Goal: Communication & Community: Answer question/provide support

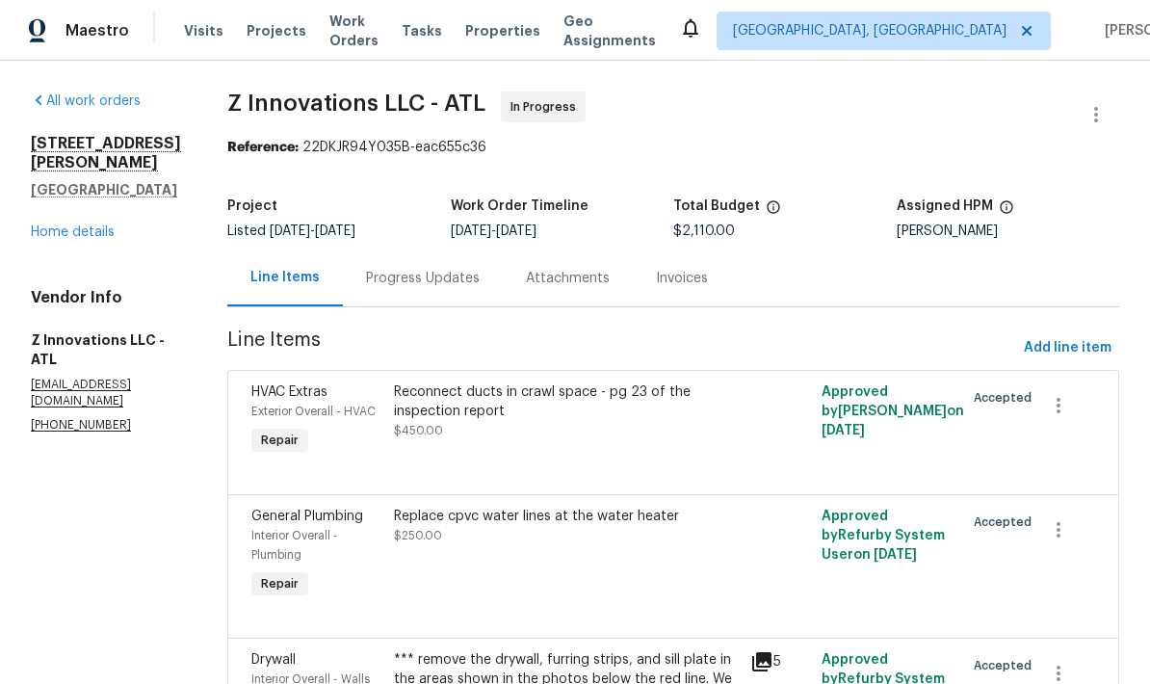
click at [97, 236] on link "Home details" at bounding box center [73, 231] width 84 height 13
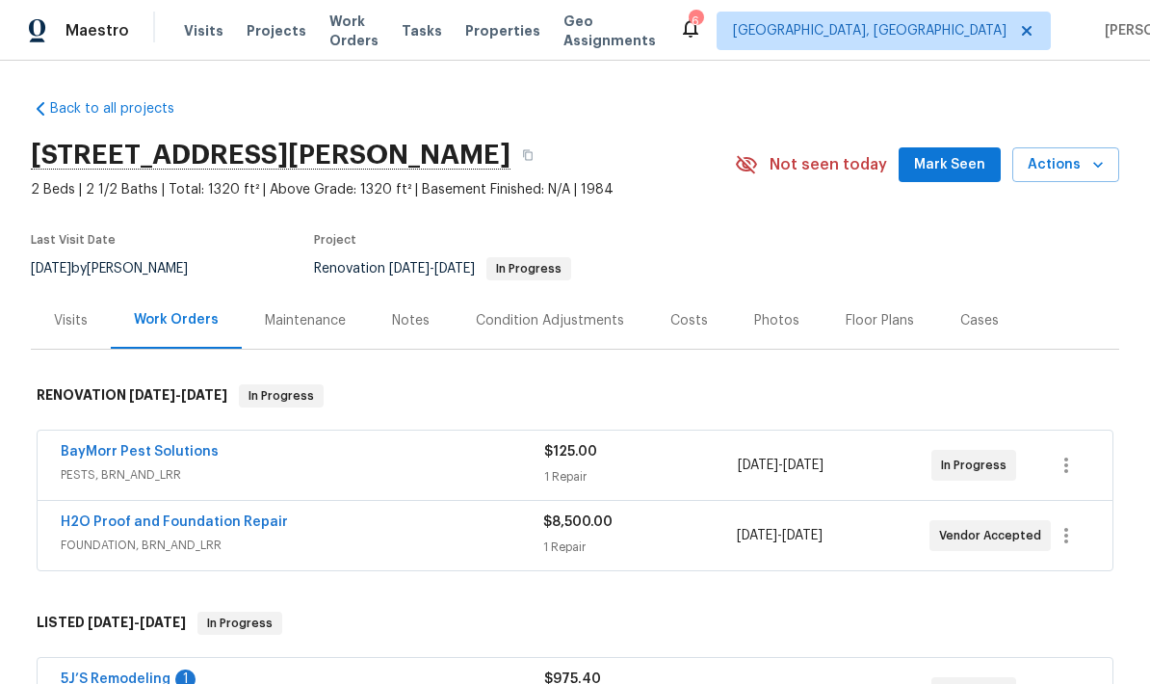
click at [407, 316] on div "Notes" at bounding box center [411, 320] width 38 height 19
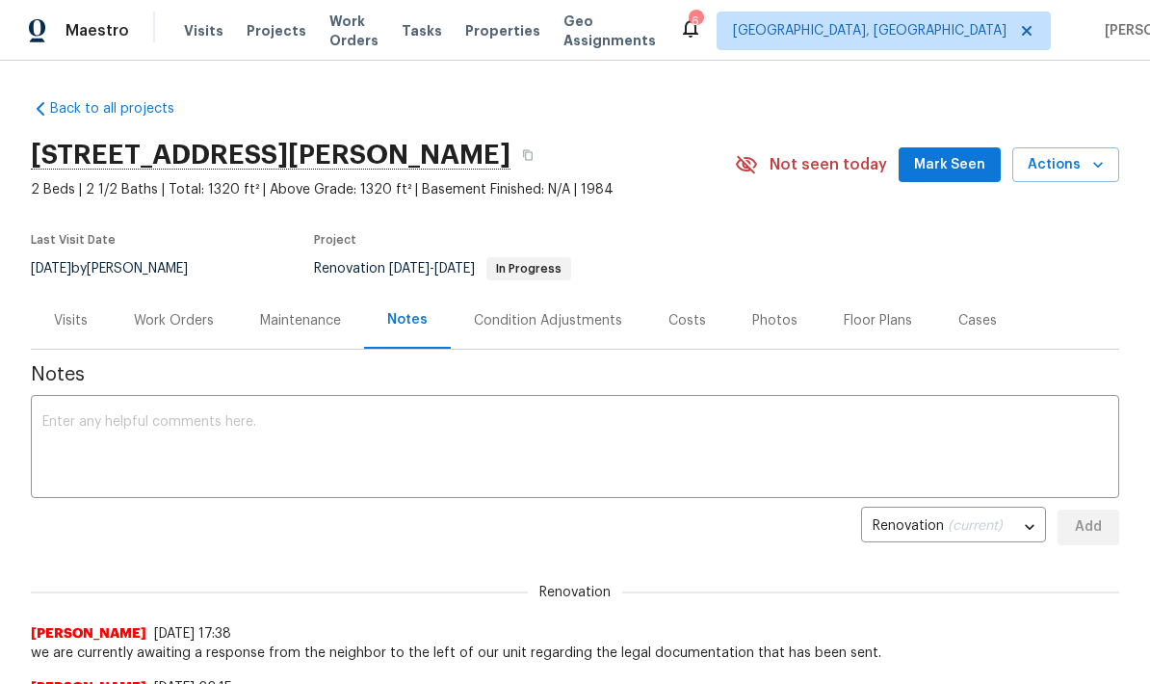
click at [435, 417] on textarea at bounding box center [574, 448] width 1065 height 67
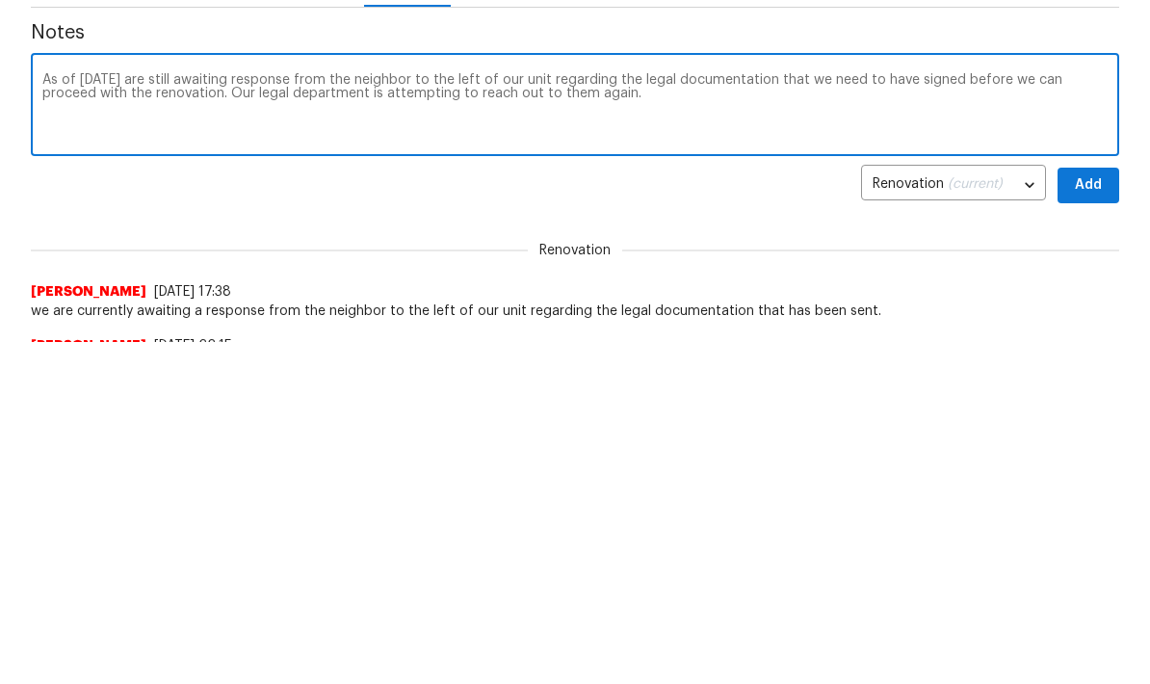
type textarea "As of 9/2, we are still awaiting response from the neighbor to the left of our …"
click at [1092, 515] on span "Add" at bounding box center [1088, 527] width 31 height 24
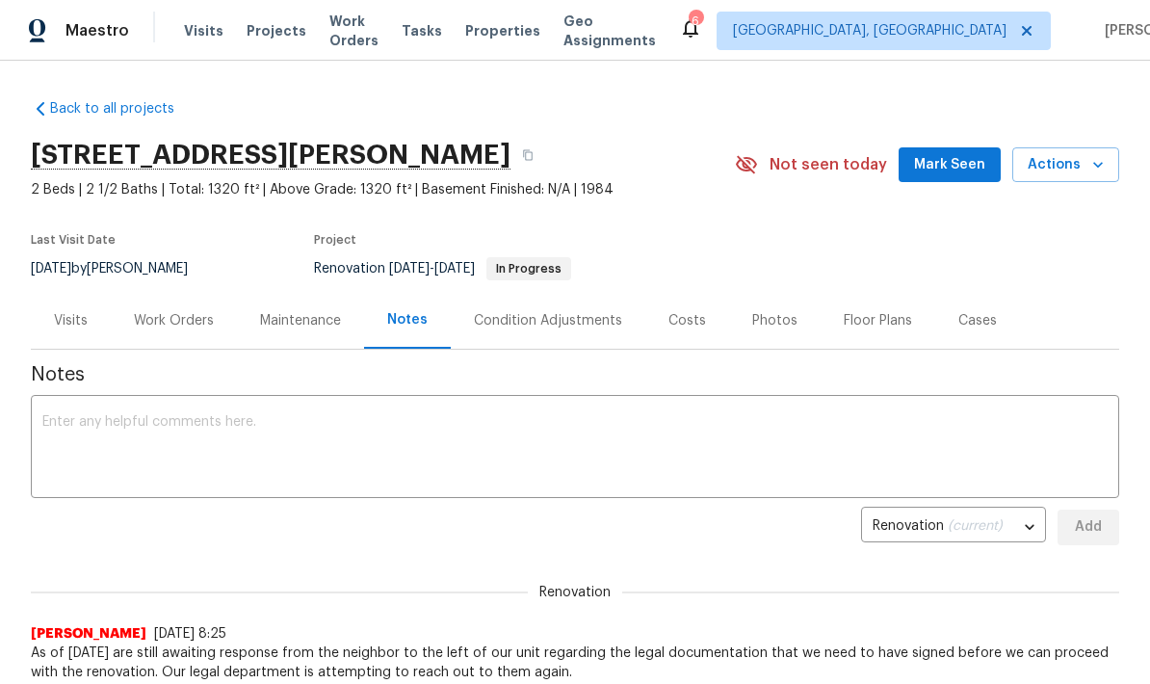
click at [962, 160] on span "Mark Seen" at bounding box center [949, 165] width 71 height 24
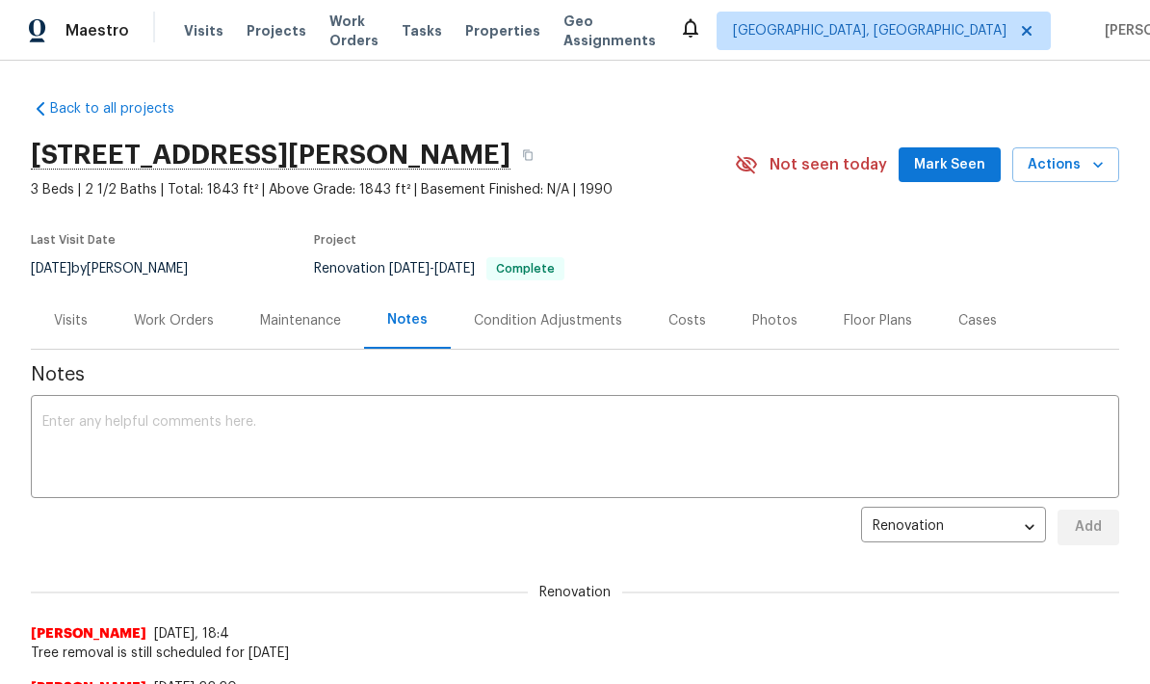
click at [253, 420] on textarea at bounding box center [574, 448] width 1065 height 67
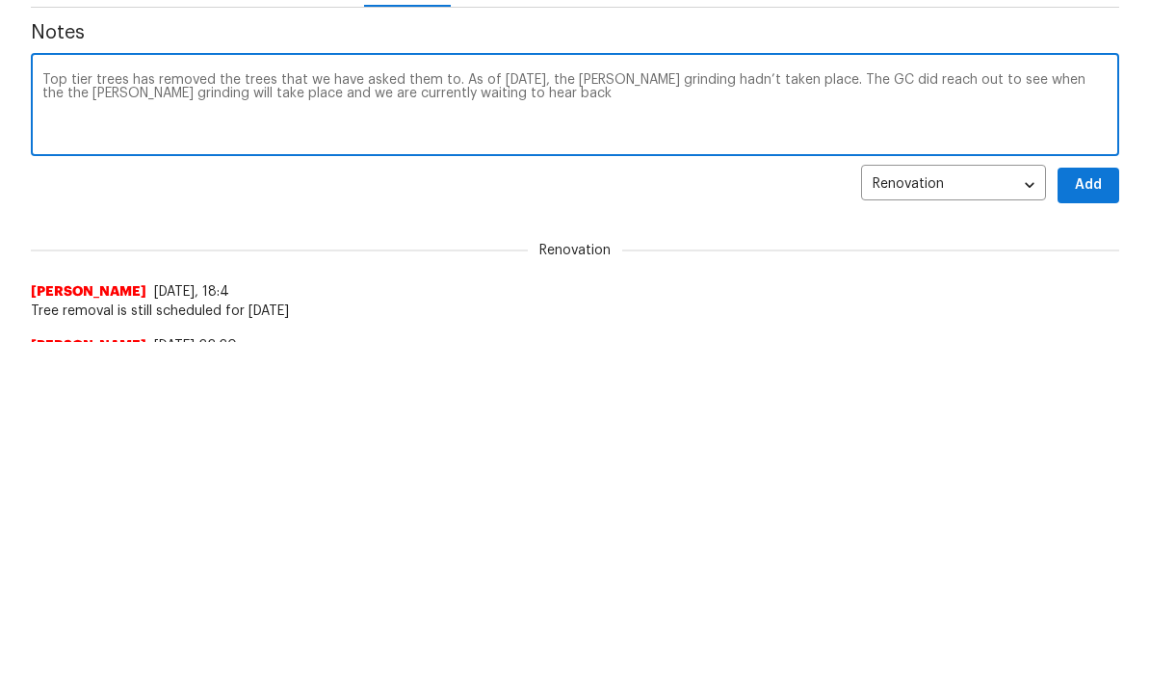
click at [298, 415] on textarea "Top tier trees has removed the trees that we have asked them to. As of [DATE], …" at bounding box center [574, 448] width 1065 height 67
click at [298, 415] on textarea "Top tier trees has removed the trees that we have asked them to. As of yesterda…" at bounding box center [574, 448] width 1065 height 67
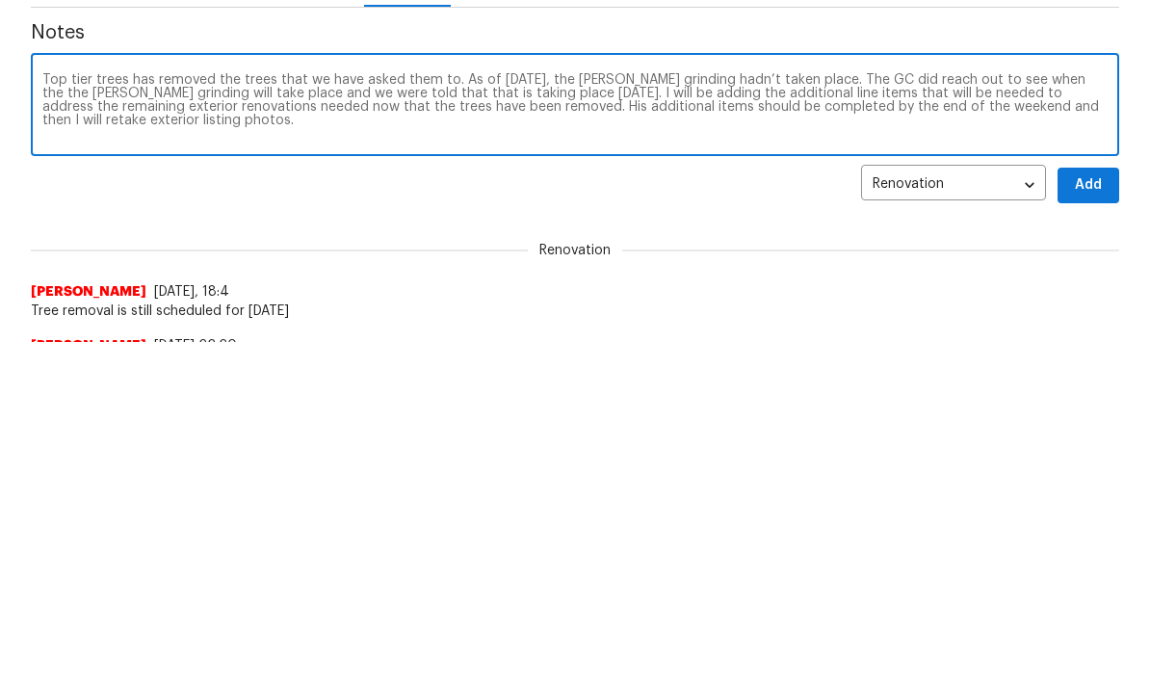
click at [490, 415] on textarea "Top tier trees has removed the trees that we have asked them to. As of yesterda…" at bounding box center [574, 448] width 1065 height 67
type textarea "Top tier trees has removed the trees that we have asked them to. As of yesterda…"
click at [1088, 515] on span "Add" at bounding box center [1088, 527] width 31 height 24
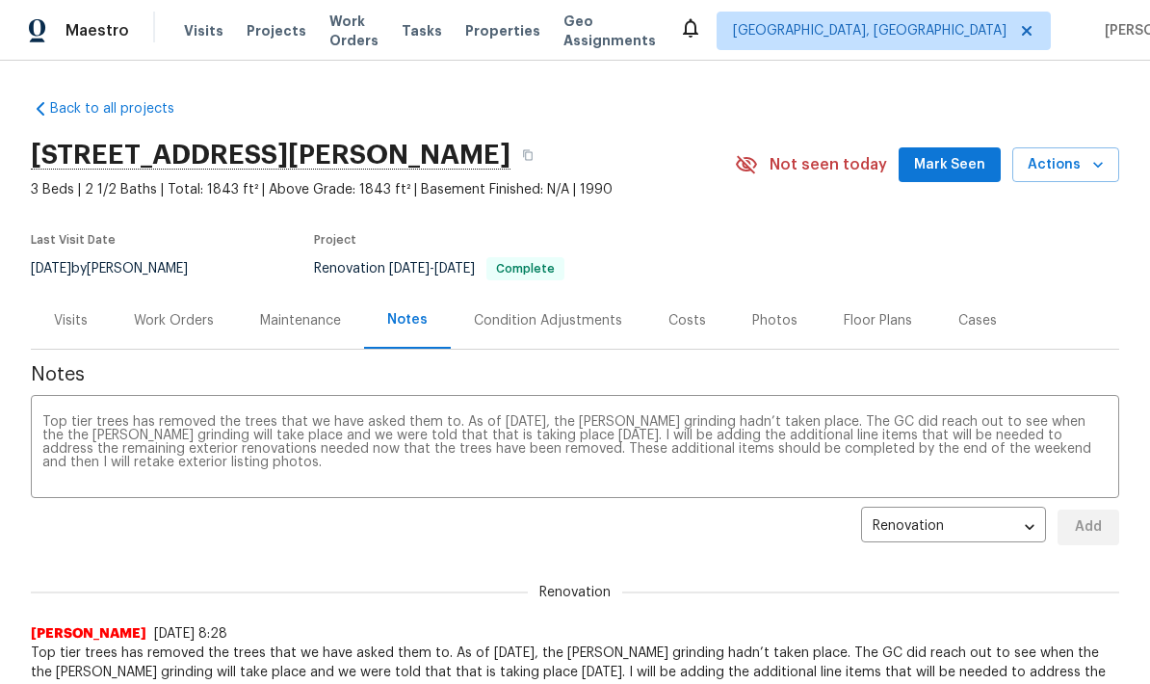
click at [964, 164] on span "Mark Seen" at bounding box center [949, 165] width 71 height 24
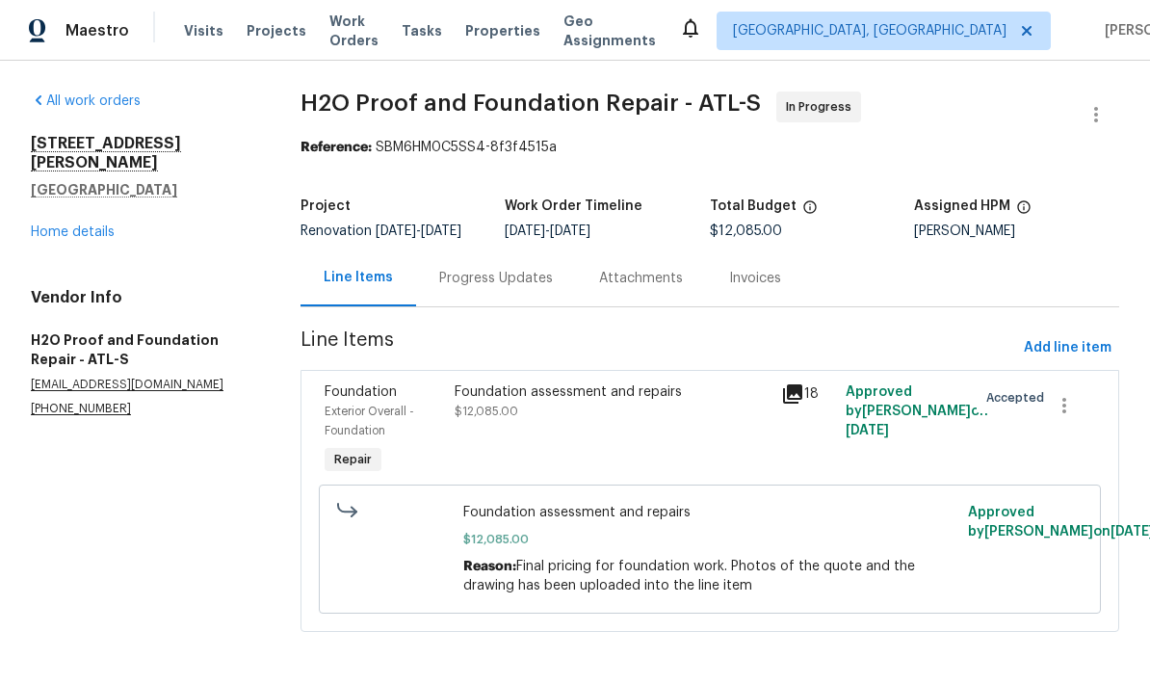
click at [505, 288] on div "Progress Updates" at bounding box center [496, 278] width 114 height 19
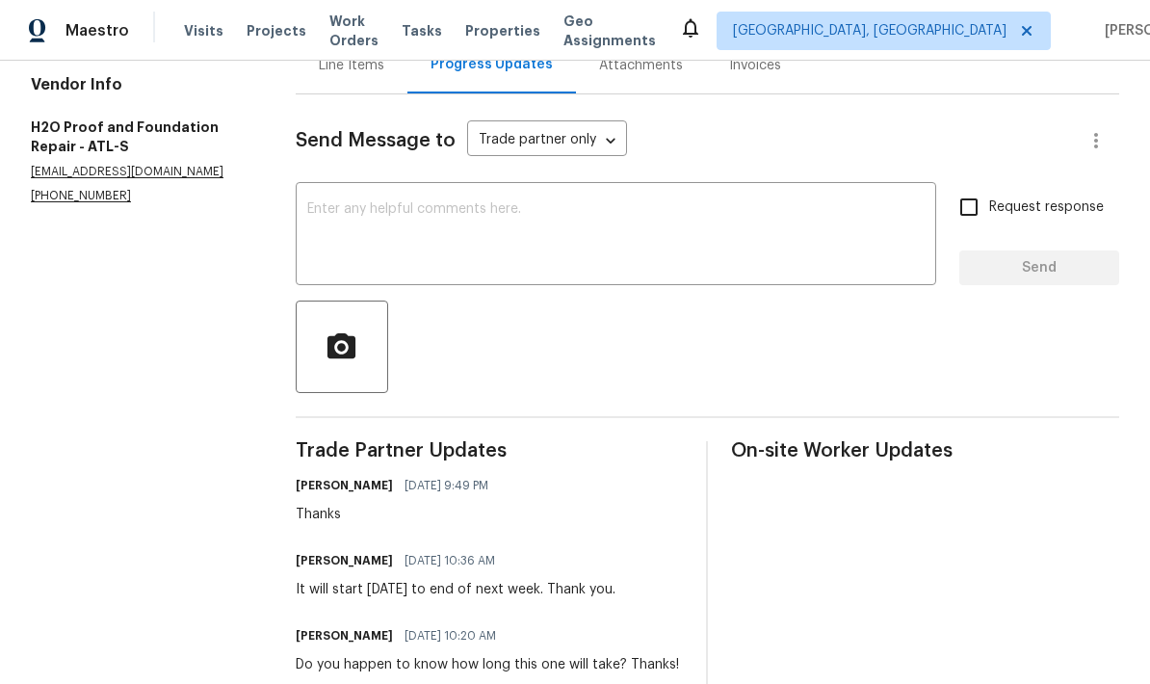
scroll to position [237, 0]
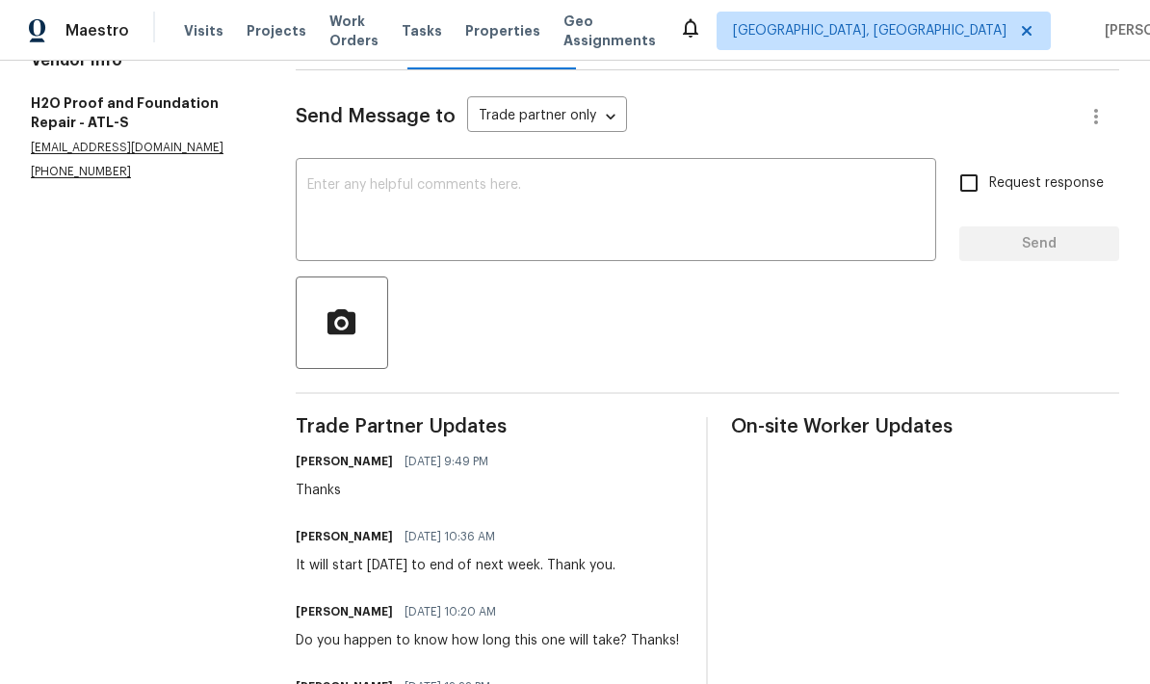
click at [484, 201] on textarea at bounding box center [615, 211] width 617 height 67
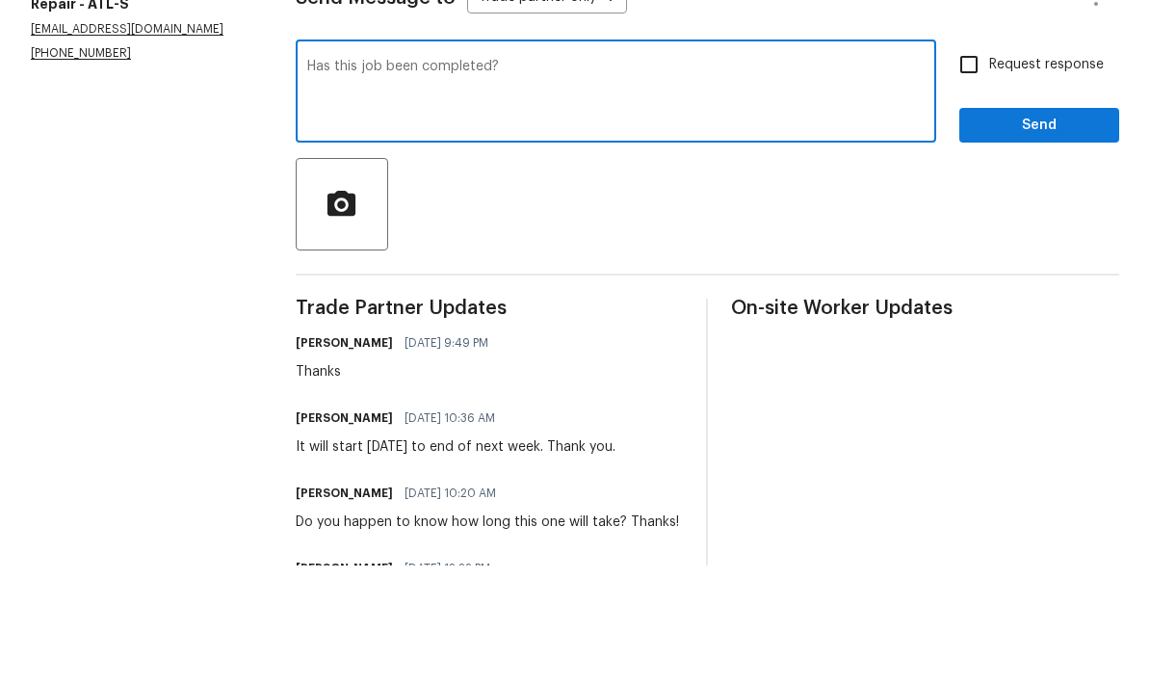
type textarea "Has this job been completed?"
click at [970, 163] on input "Request response" at bounding box center [968, 183] width 40 height 40
checkbox input "true"
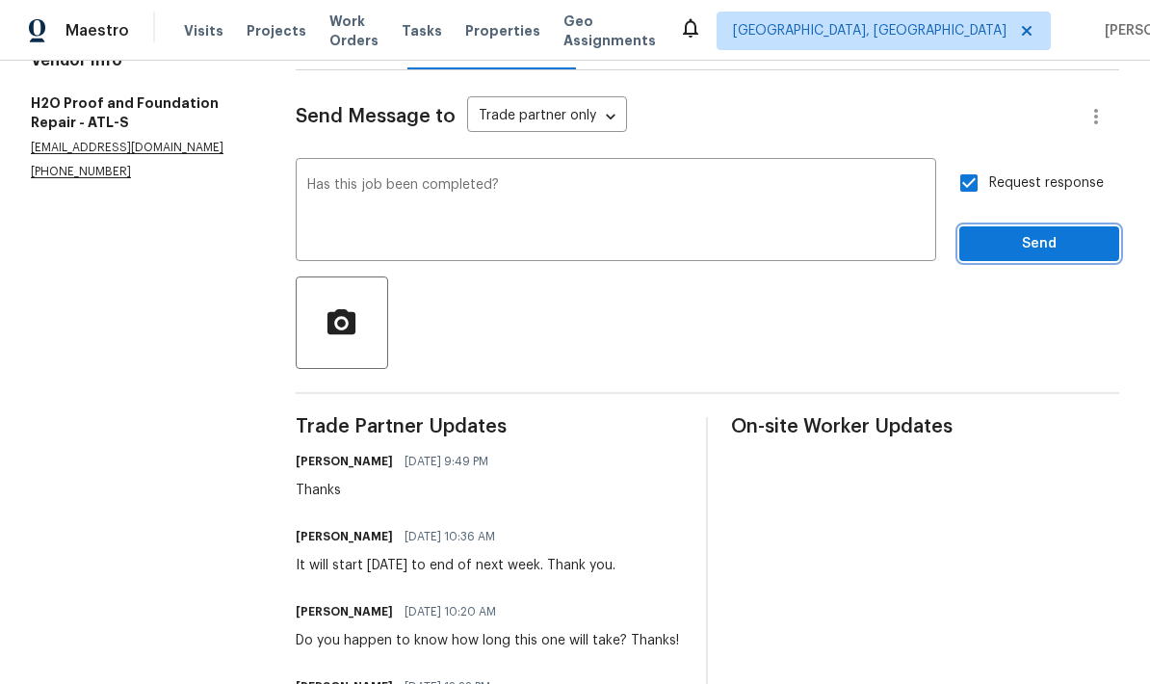
click at [1040, 232] on span "Send" at bounding box center [1038, 244] width 129 height 24
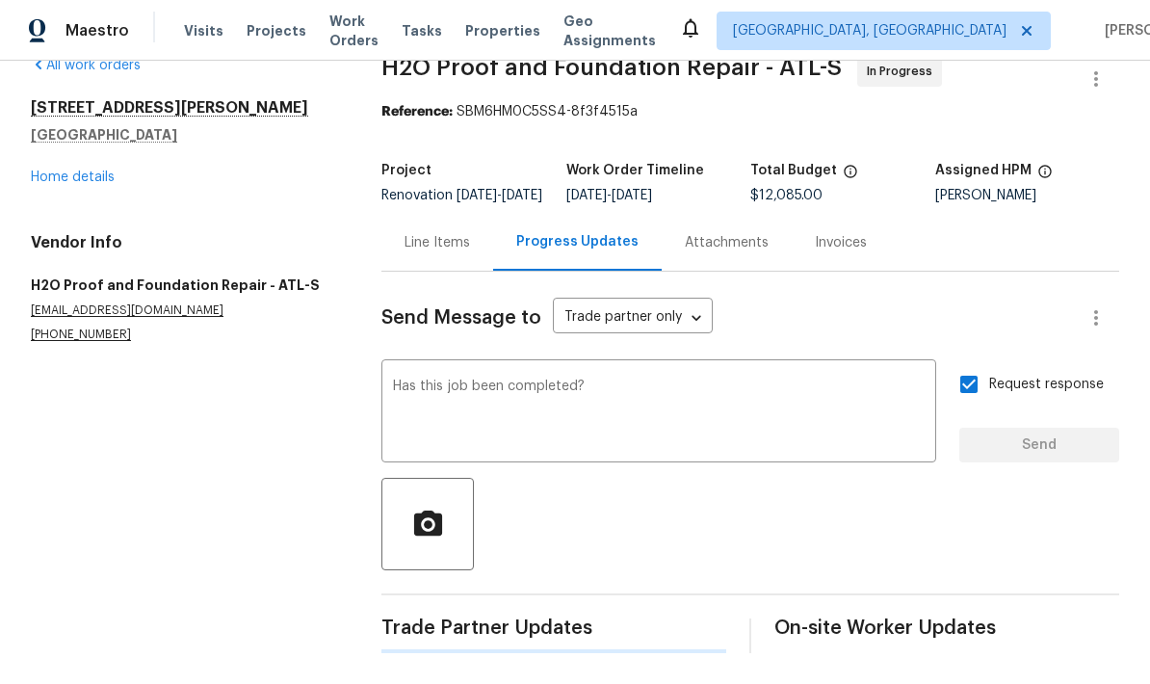
scroll to position [0, 0]
